Goal: Communication & Community: Answer question/provide support

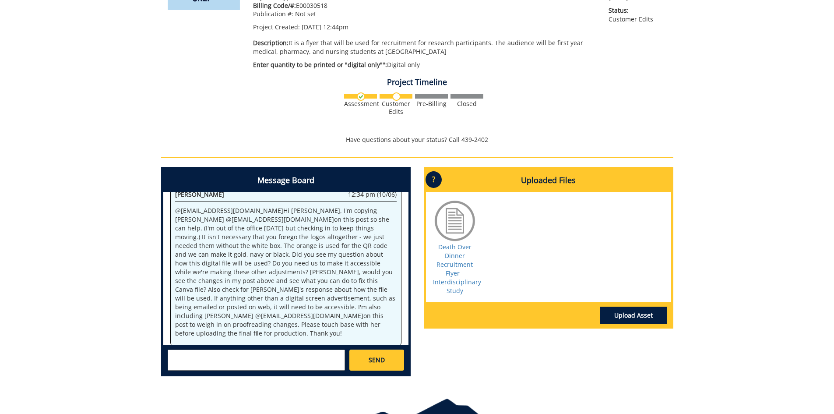
scroll to position [175, 0]
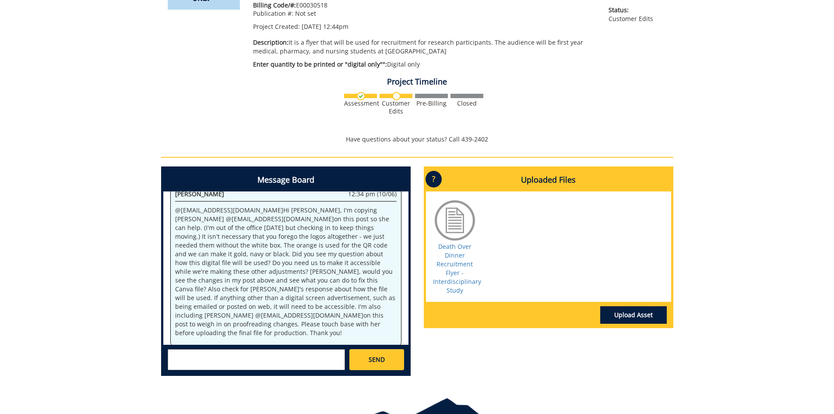
click at [182, 359] on textarea at bounding box center [256, 359] width 177 height 21
type textarea "H"
type textarea "Thank you for your response. This flyer is only going to be emailed as a PDF at…"
click at [628, 311] on link "Upload Asset" at bounding box center [634, 315] width 67 height 18
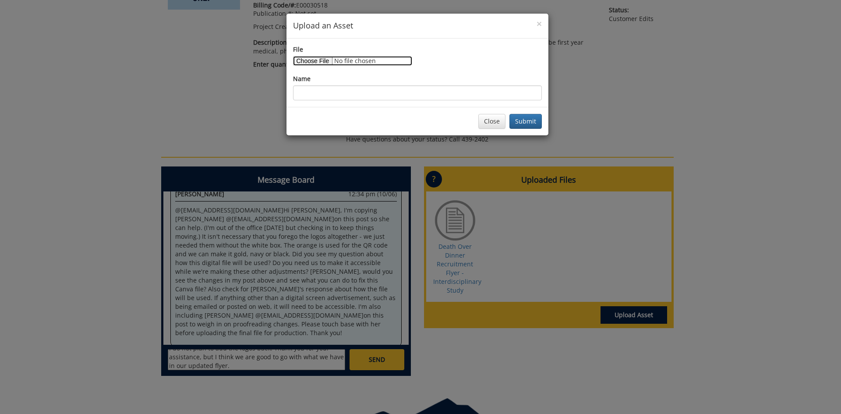
click at [305, 59] on input "File" at bounding box center [352, 61] width 119 height 10
type input "C:\fakepath\Death Over Dinner Recruitment Flyer - Interdisciplinary Study Revis…"
click at [532, 122] on button "Submit" at bounding box center [525, 121] width 32 height 15
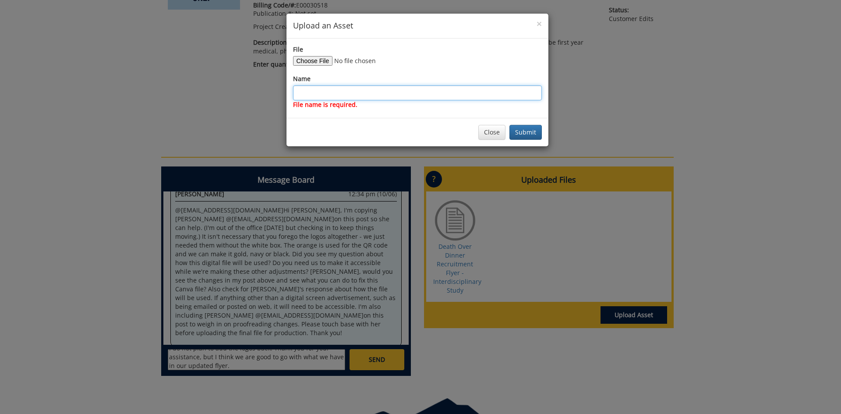
click at [306, 91] on input "Name" at bounding box center [417, 92] width 249 height 15
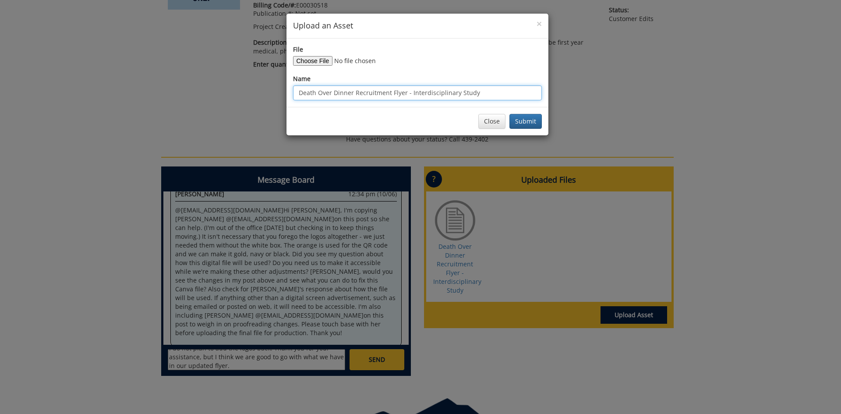
click at [488, 91] on input "Death Over Dinner Recruitment Flyer - Interdisciplinary Study" at bounding box center [417, 92] width 249 height 15
type input "Death Over Dinner Recruitment Flyer - Interdisciplinary Study Revised"
click at [528, 123] on button "Submit" at bounding box center [525, 121] width 32 height 15
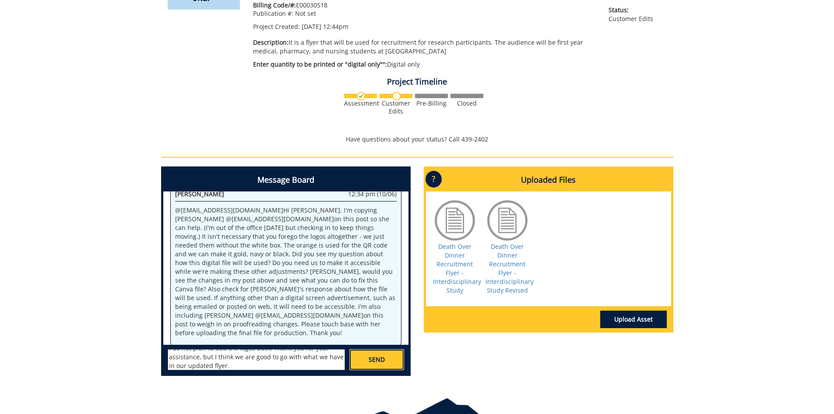
click at [367, 360] on link "SEND" at bounding box center [377, 359] width 54 height 21
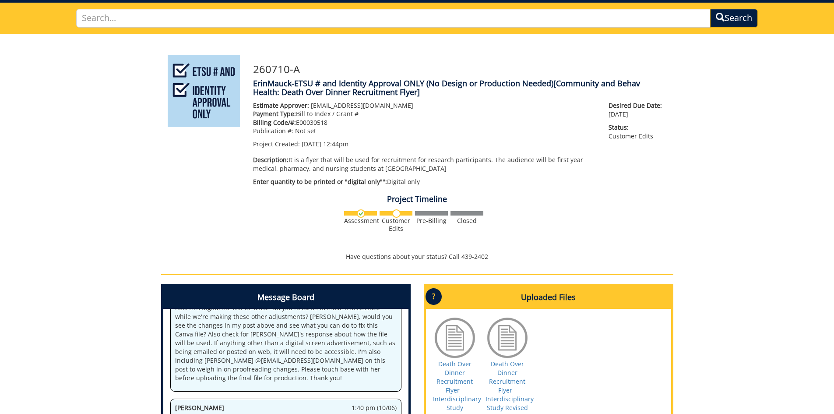
scroll to position [0, 0]
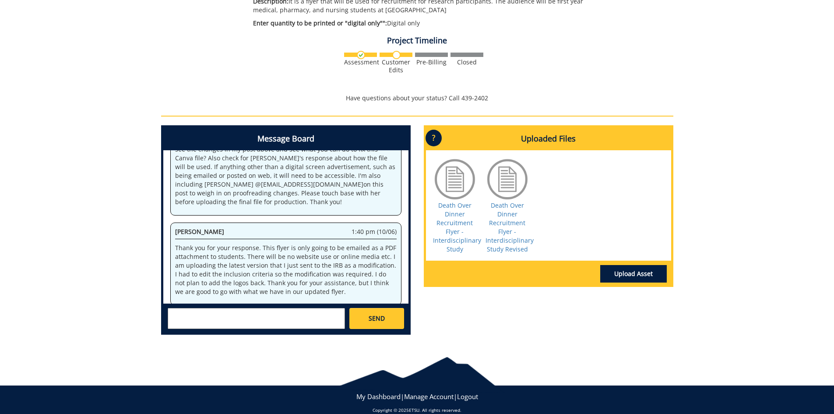
scroll to position [217, 0]
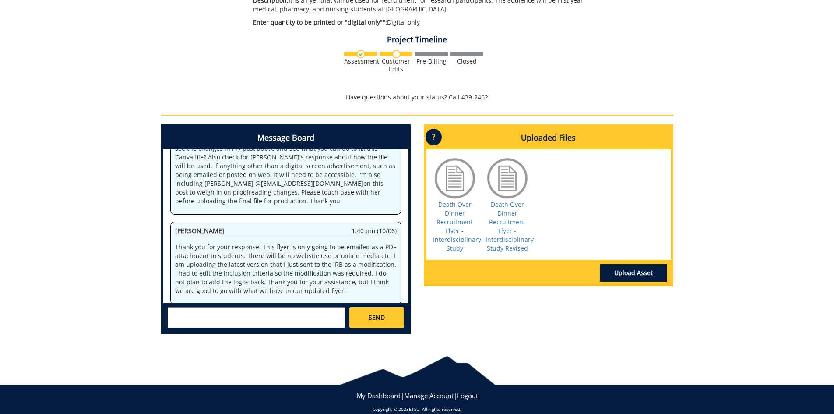
click at [182, 319] on textarea at bounding box center [256, 317] width 177 height 21
type textarea "A"
type textarea "I forgot about the QR code... I am fine withhow it is because it matches the [D…"
click at [375, 313] on span "SEND" at bounding box center [377, 317] width 16 height 9
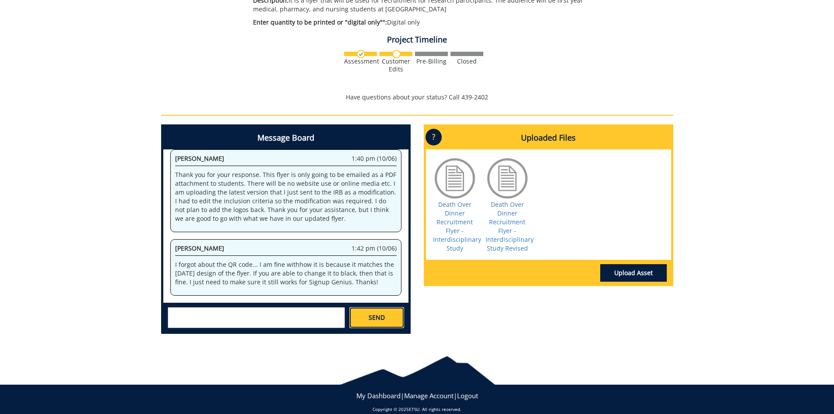
scroll to position [1628, 0]
